Goal: Task Accomplishment & Management: Manage account settings

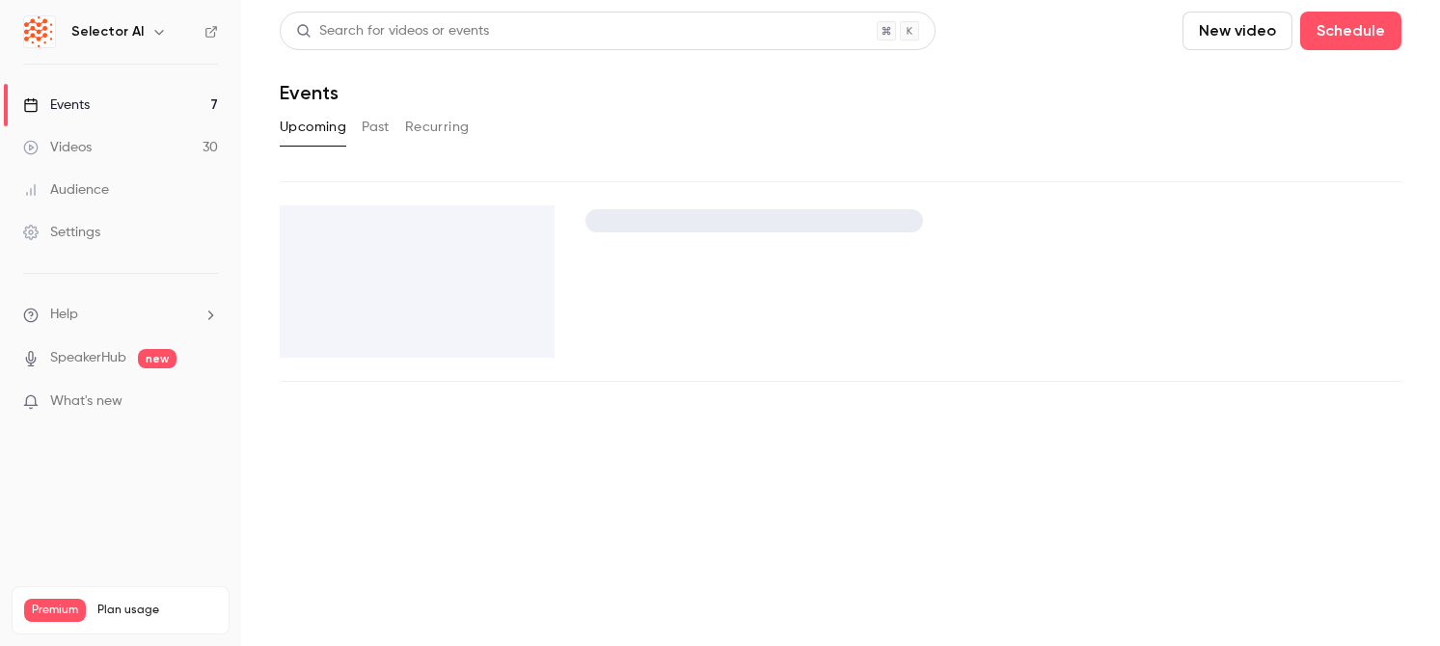
click at [385, 130] on button "Past" at bounding box center [376, 127] width 28 height 31
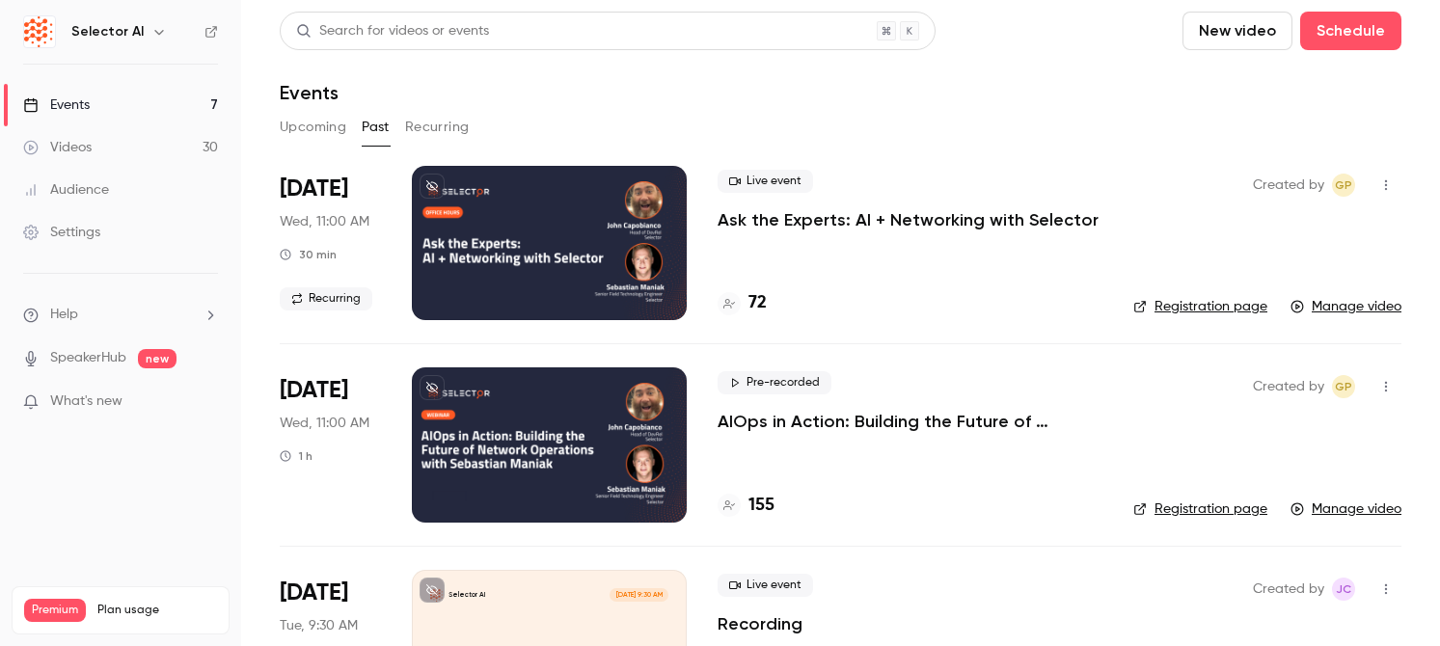
click at [320, 128] on button "Upcoming" at bounding box center [313, 127] width 67 height 31
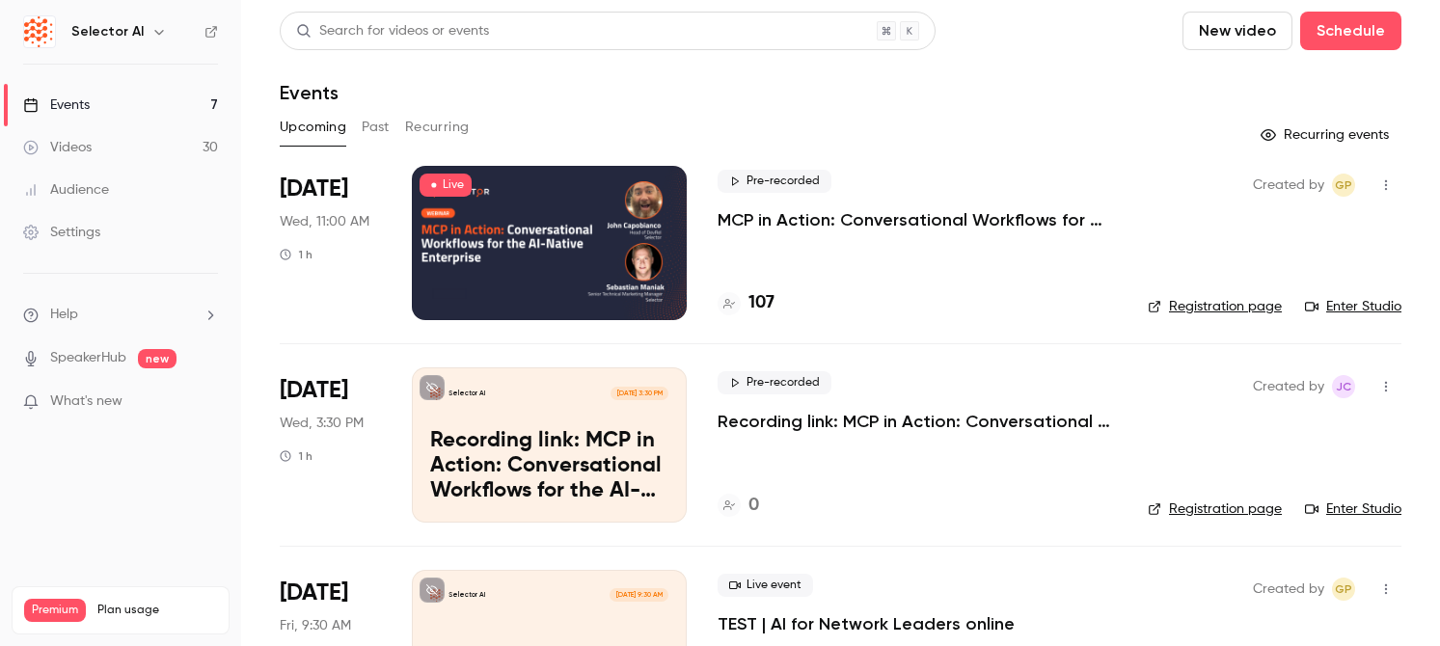
click at [747, 216] on p "MCP in Action: Conversational Workflows for the AI-Native Enterprise" at bounding box center [917, 219] width 399 height 23
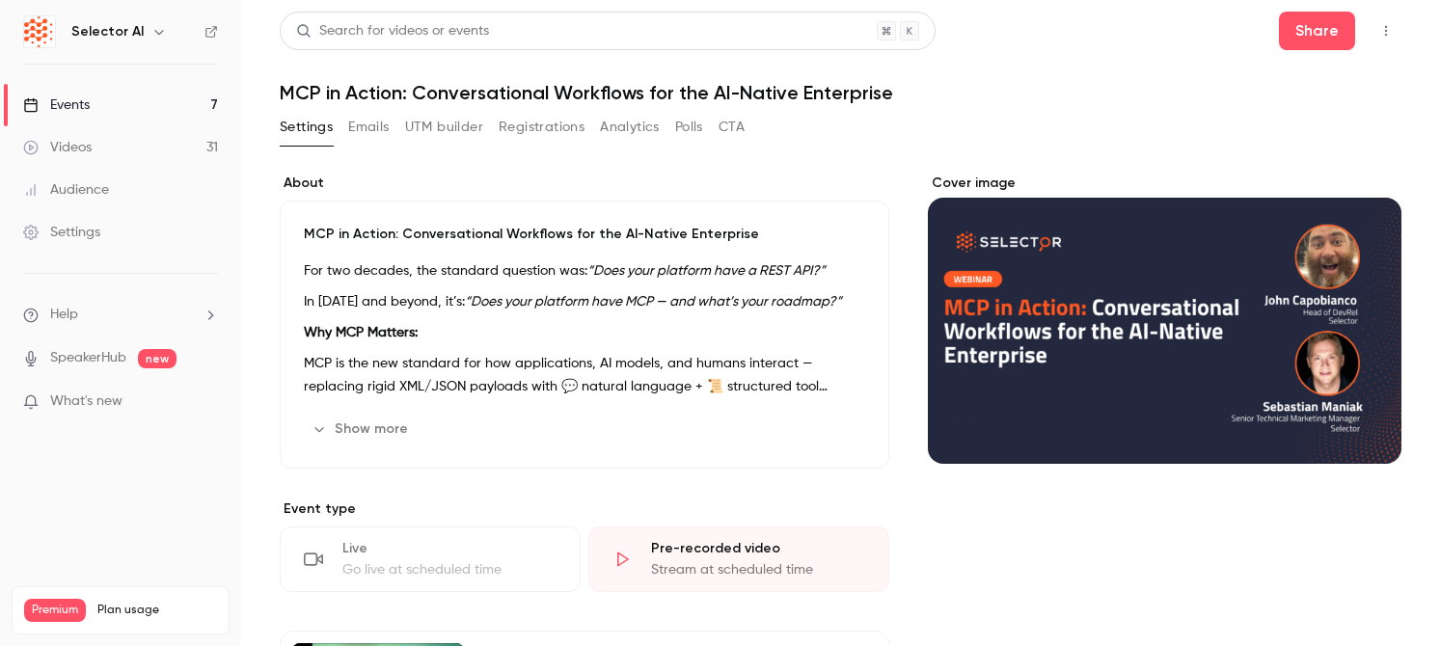
click at [729, 126] on button "CTA" at bounding box center [732, 127] width 26 height 31
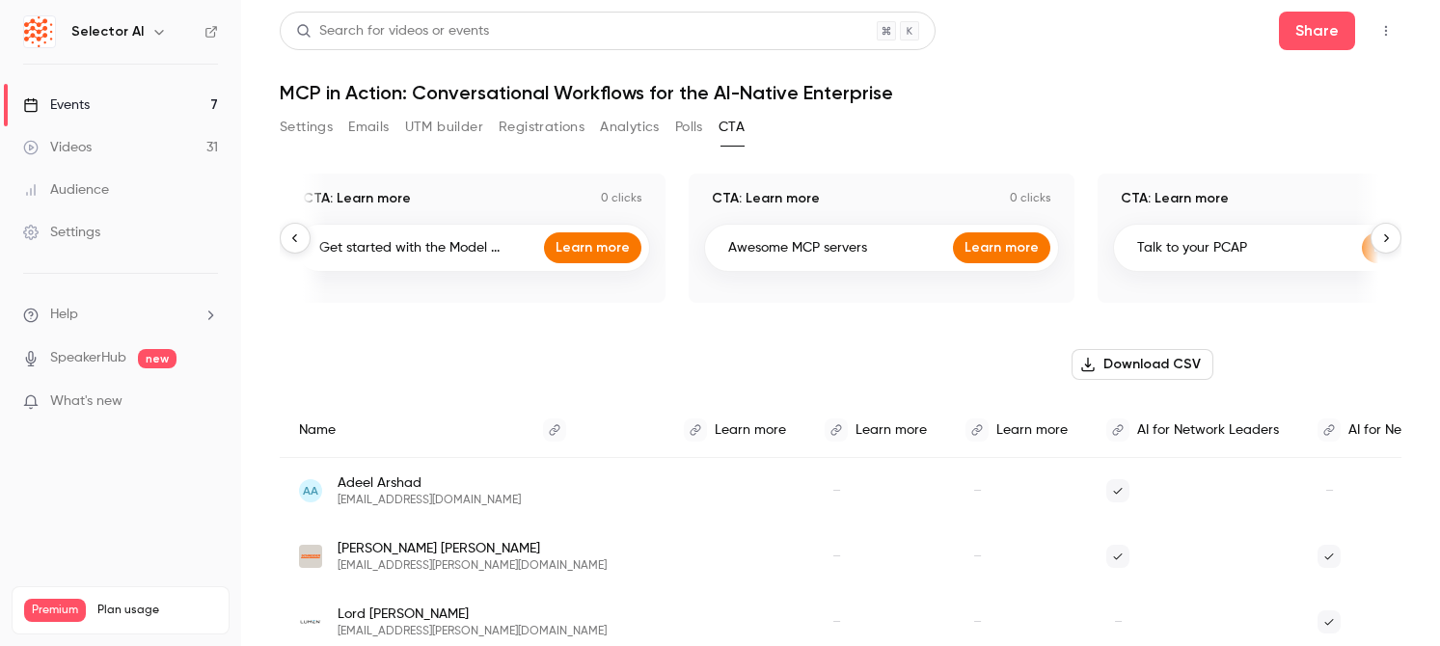
scroll to position [0, 409]
click at [362, 129] on button "Emails" at bounding box center [368, 127] width 41 height 31
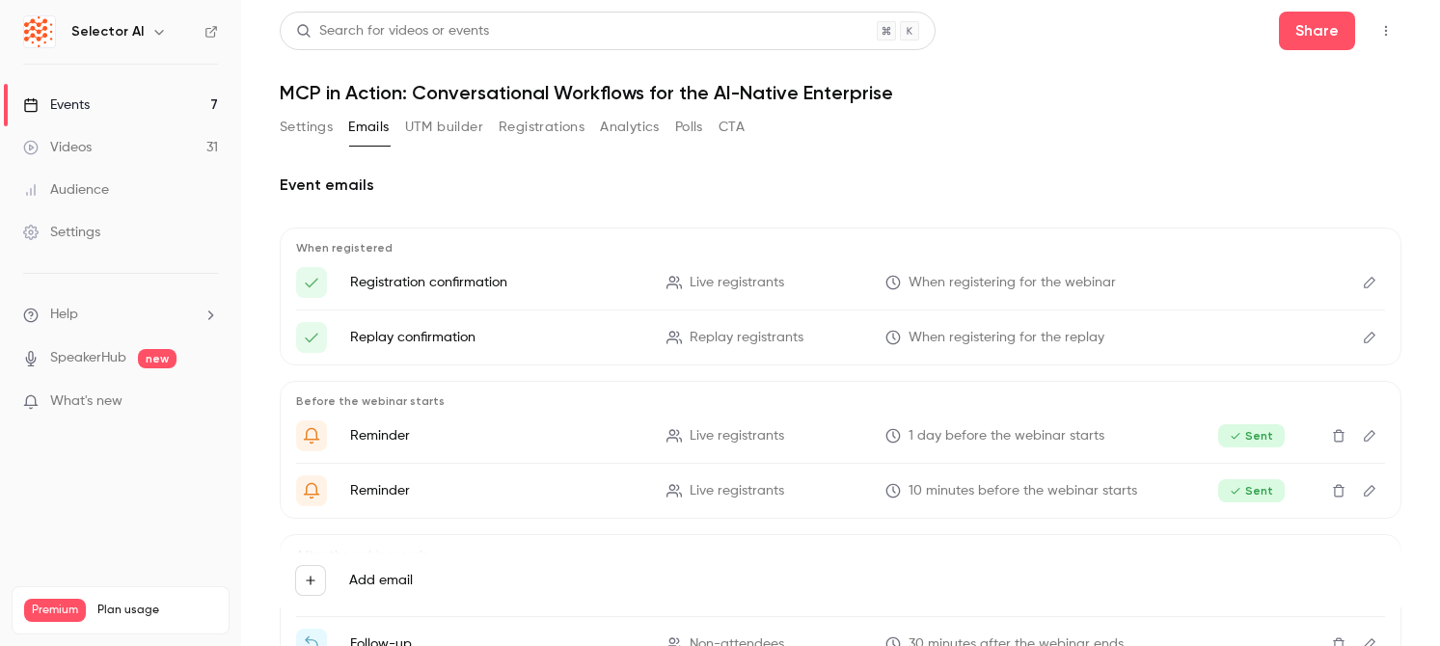
click at [313, 124] on button "Settings" at bounding box center [306, 127] width 53 height 31
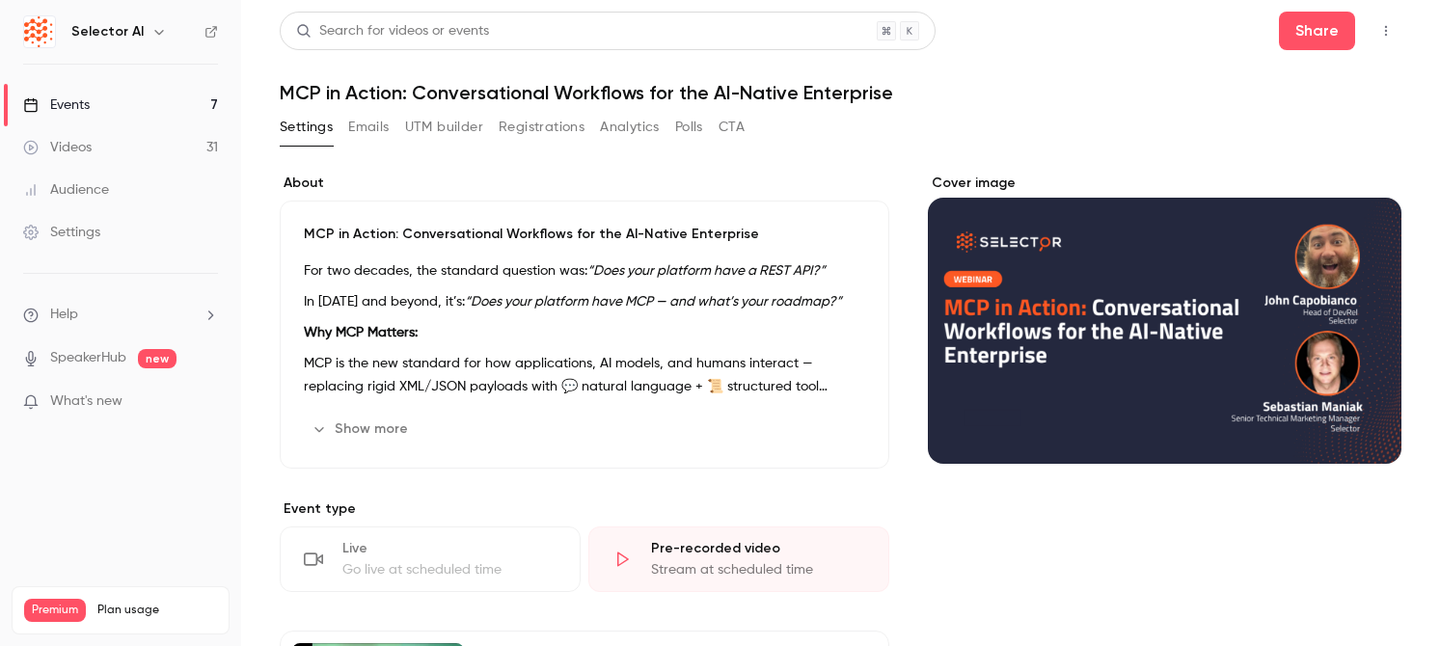
click at [209, 109] on link "Events 7" at bounding box center [120, 105] width 241 height 42
